Goal: Communication & Community: Ask a question

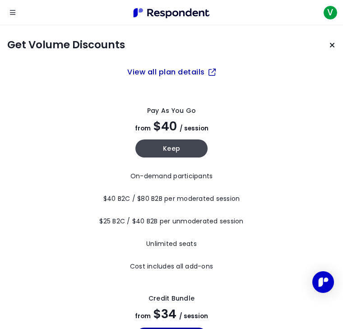
click at [330, 49] on button "Keep current plan" at bounding box center [333, 45] width 18 height 18
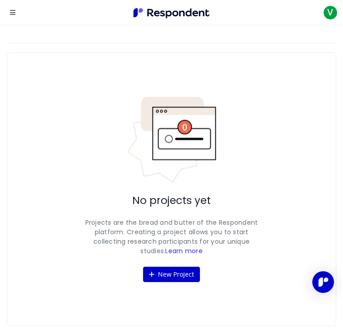
click at [337, 16] on span "V" at bounding box center [331, 12] width 14 height 14
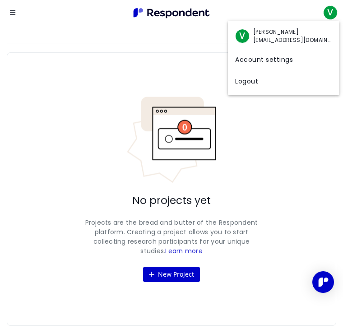
click at [297, 124] on md-backdrop at bounding box center [171, 164] width 343 height 329
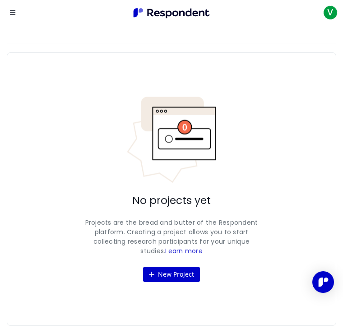
click at [171, 15] on img "Main navigation" at bounding box center [171, 12] width 83 height 15
click at [13, 13] on icon "Open navigation" at bounding box center [12, 12] width 5 height 6
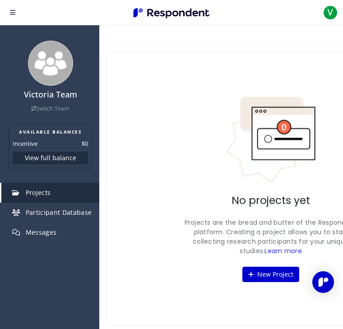
click at [19, 19] on button "Open navigation" at bounding box center [13, 13] width 18 height 18
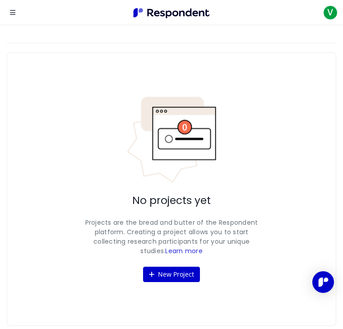
click at [14, 20] on button "Open navigation" at bounding box center [13, 13] width 18 height 18
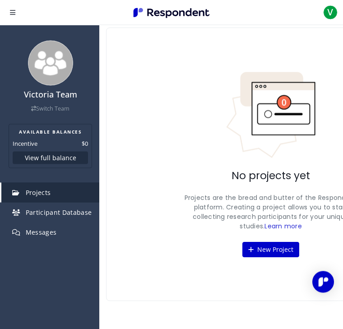
scroll to position [23, 0]
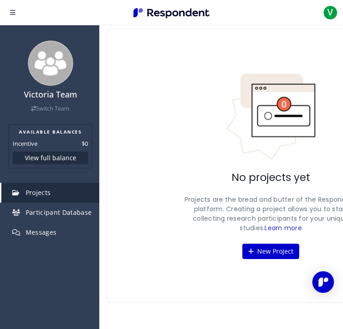
click at [38, 231] on span "Messages" at bounding box center [41, 232] width 31 height 9
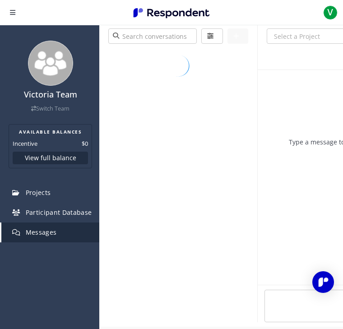
click at [41, 233] on span "Messages" at bounding box center [41, 232] width 31 height 9
click at [17, 15] on button "Open navigation" at bounding box center [13, 13] width 18 height 18
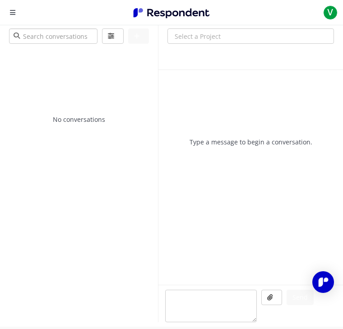
click at [39, 43] on input "search" at bounding box center [53, 35] width 89 height 15
type input "E"
type input "R"
click at [89, 112] on div "No conversations" at bounding box center [79, 184] width 158 height 275
click at [85, 129] on div "No conversations" at bounding box center [79, 184] width 158 height 275
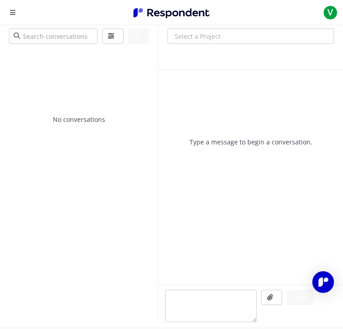
click at [207, 151] on div "Type a message to begin a conversation." at bounding box center [251, 177] width 185 height 215
click at [214, 143] on p "Type a message to begin a conversation." at bounding box center [251, 142] width 185 height 9
click at [210, 86] on div "Type a message to begin a conversation." at bounding box center [251, 177] width 185 height 215
click at [180, 40] on input "Select a Project" at bounding box center [251, 36] width 166 height 15
type input "Remote employment"
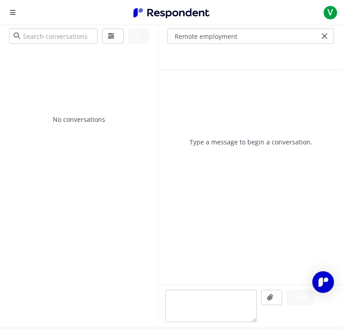
click at [329, 36] on md-icon "Clear Input" at bounding box center [325, 36] width 10 height 10
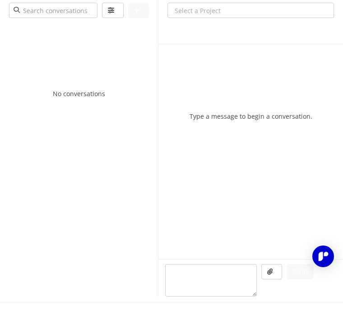
click at [72, 115] on p "No conversations" at bounding box center [79, 119] width 158 height 9
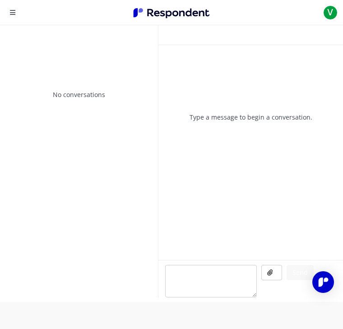
click at [74, 96] on p "No conversations" at bounding box center [79, 94] width 158 height 9
click at [64, 100] on div "No conversations" at bounding box center [79, 160] width 158 height 275
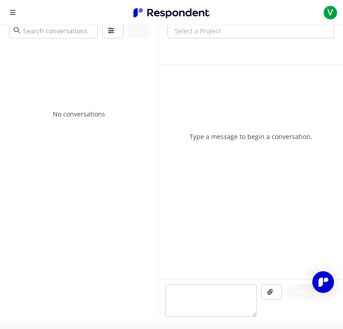
scroll to position [10, 0]
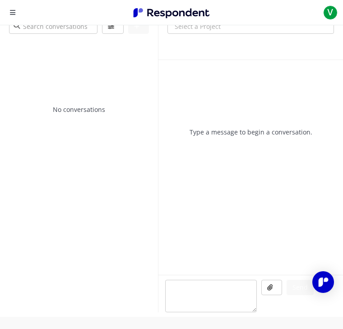
click at [92, 111] on p "No conversations" at bounding box center [79, 109] width 158 height 9
click at [63, 115] on div "No conversations" at bounding box center [79, 175] width 158 height 275
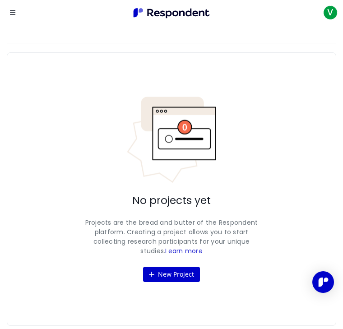
click at [135, 39] on div "New Project TEAM PROJECTS MY PROJECTS ALL DRAFT RECRUITING PAUSED RECRUITED CLO…" at bounding box center [171, 175] width 343 height 301
click at [68, 44] on div "New Project TEAM PROJECTS MY PROJECTS ALL DRAFT RECRUITING PAUSED RECRUITED CLO…" at bounding box center [172, 184] width 330 height 283
click at [72, 40] on div "New Project TEAM PROJECTS MY PROJECTS ALL DRAFT RECRUITING PAUSED RECRUITED CLO…" at bounding box center [171, 175] width 343 height 301
click at [333, 15] on span "V" at bounding box center [331, 12] width 14 height 14
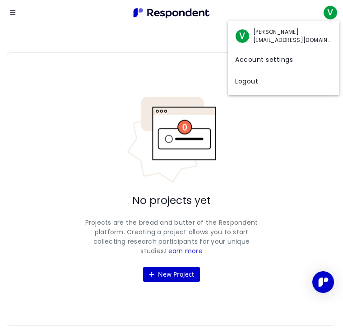
click at [152, 64] on md-backdrop at bounding box center [171, 164] width 343 height 329
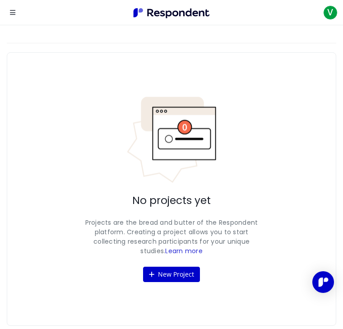
click at [323, 282] on img "Open Intercom Messenger" at bounding box center [323, 282] width 11 height 11
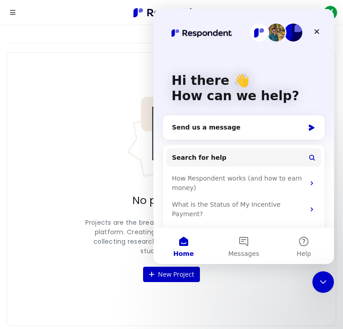
click at [288, 178] on div "How Respondent works (and how to earn money)" at bounding box center [238, 183] width 133 height 19
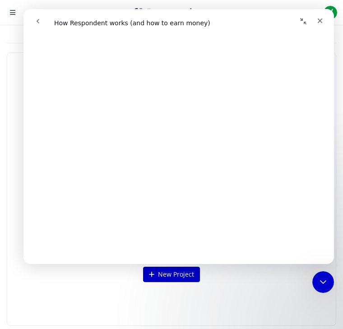
scroll to position [99, 0]
click at [324, 23] on icon "Close" at bounding box center [320, 20] width 7 height 7
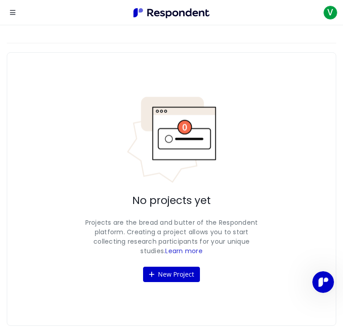
click at [335, 17] on span "V" at bounding box center [331, 12] width 14 height 14
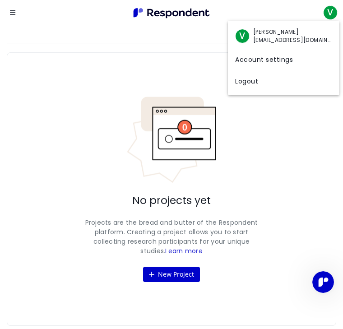
click at [255, 85] on link "Logout" at bounding box center [284, 81] width 112 height 22
